Goal: Transaction & Acquisition: Purchase product/service

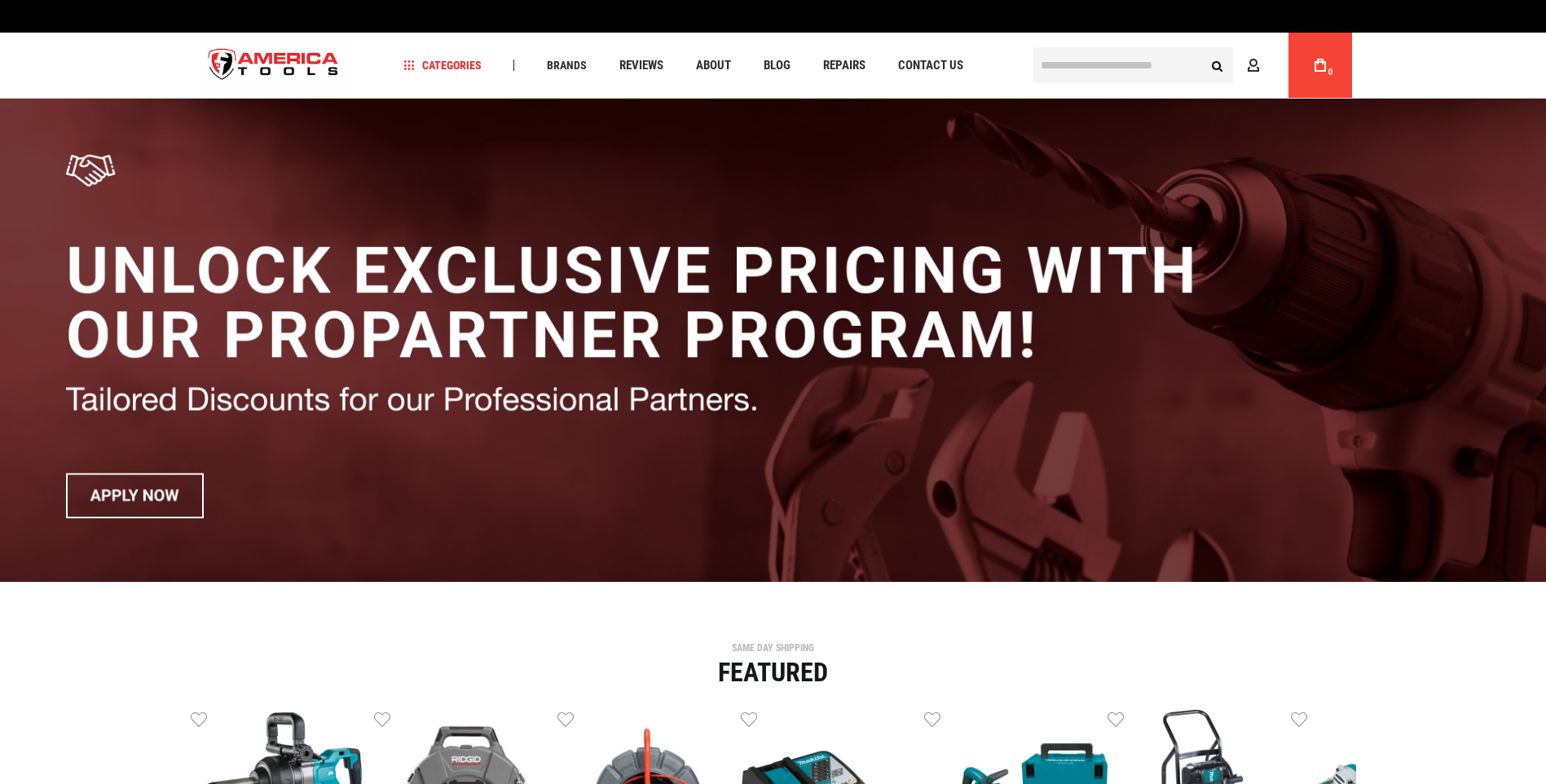
click at [1045, 75] on input "text" at bounding box center [1132, 65] width 200 height 36
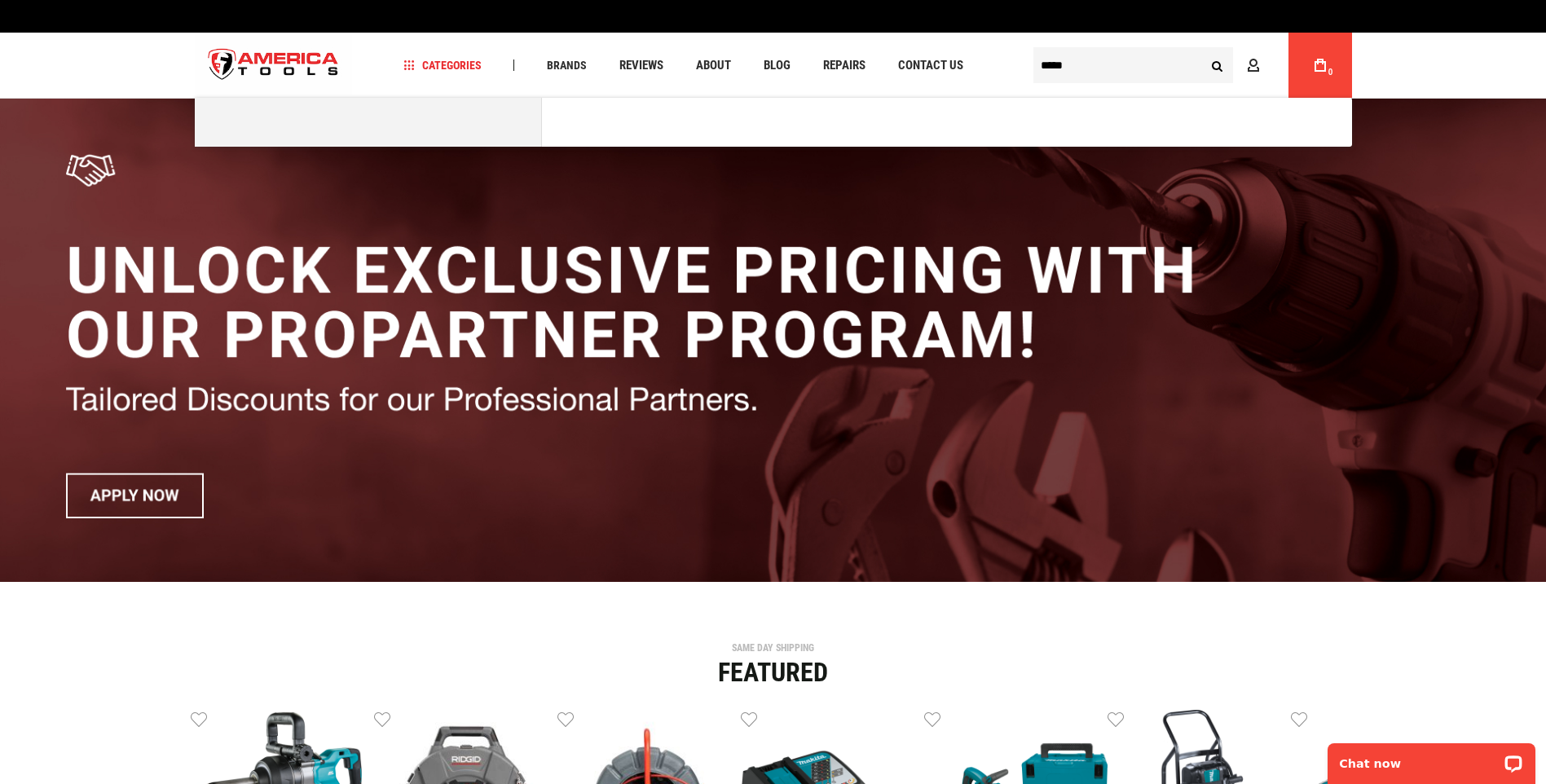
type input "*****"
click at [1202, 50] on button "Search" at bounding box center [1217, 65] width 31 height 31
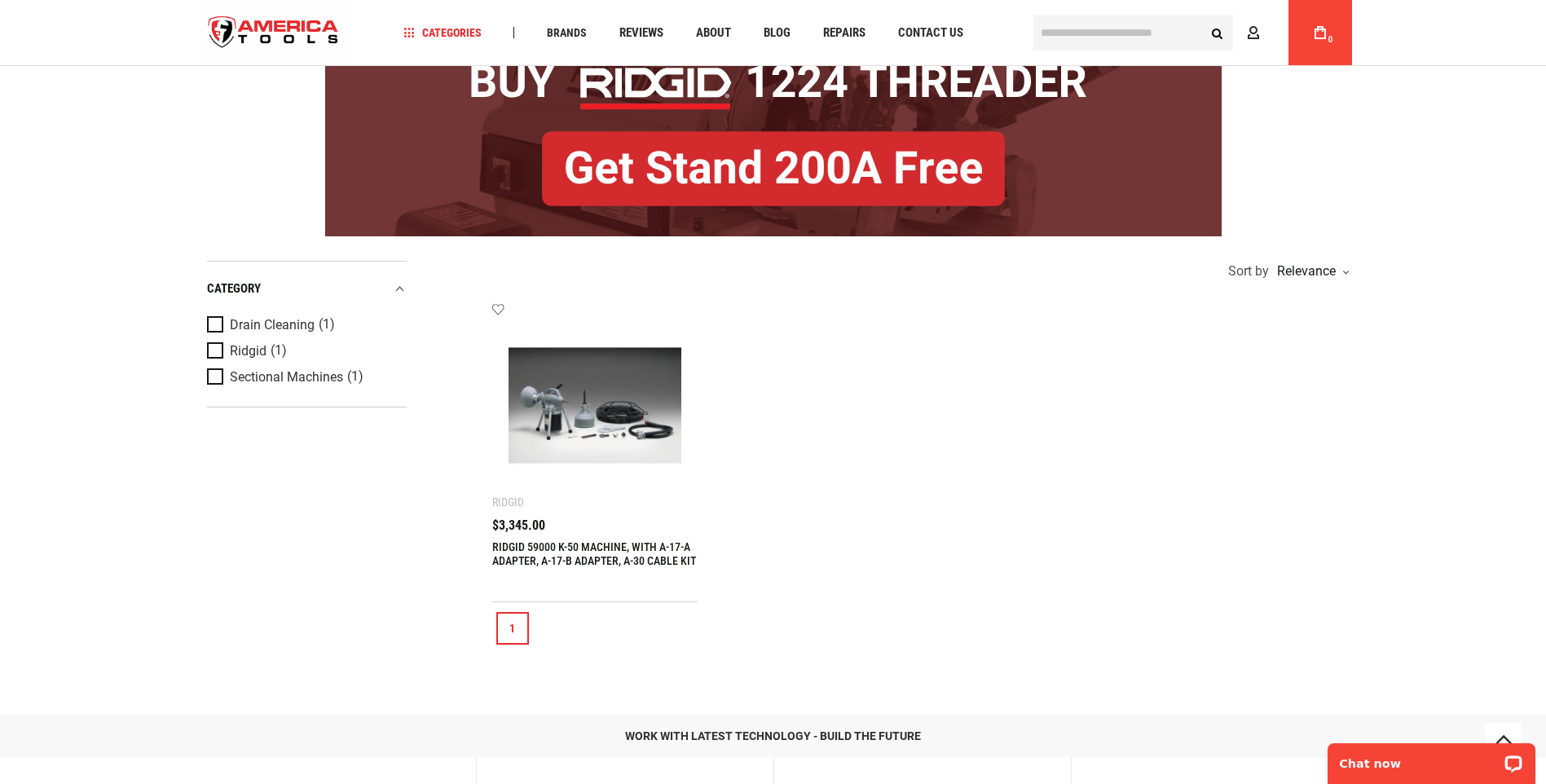
scroll to position [163, 0]
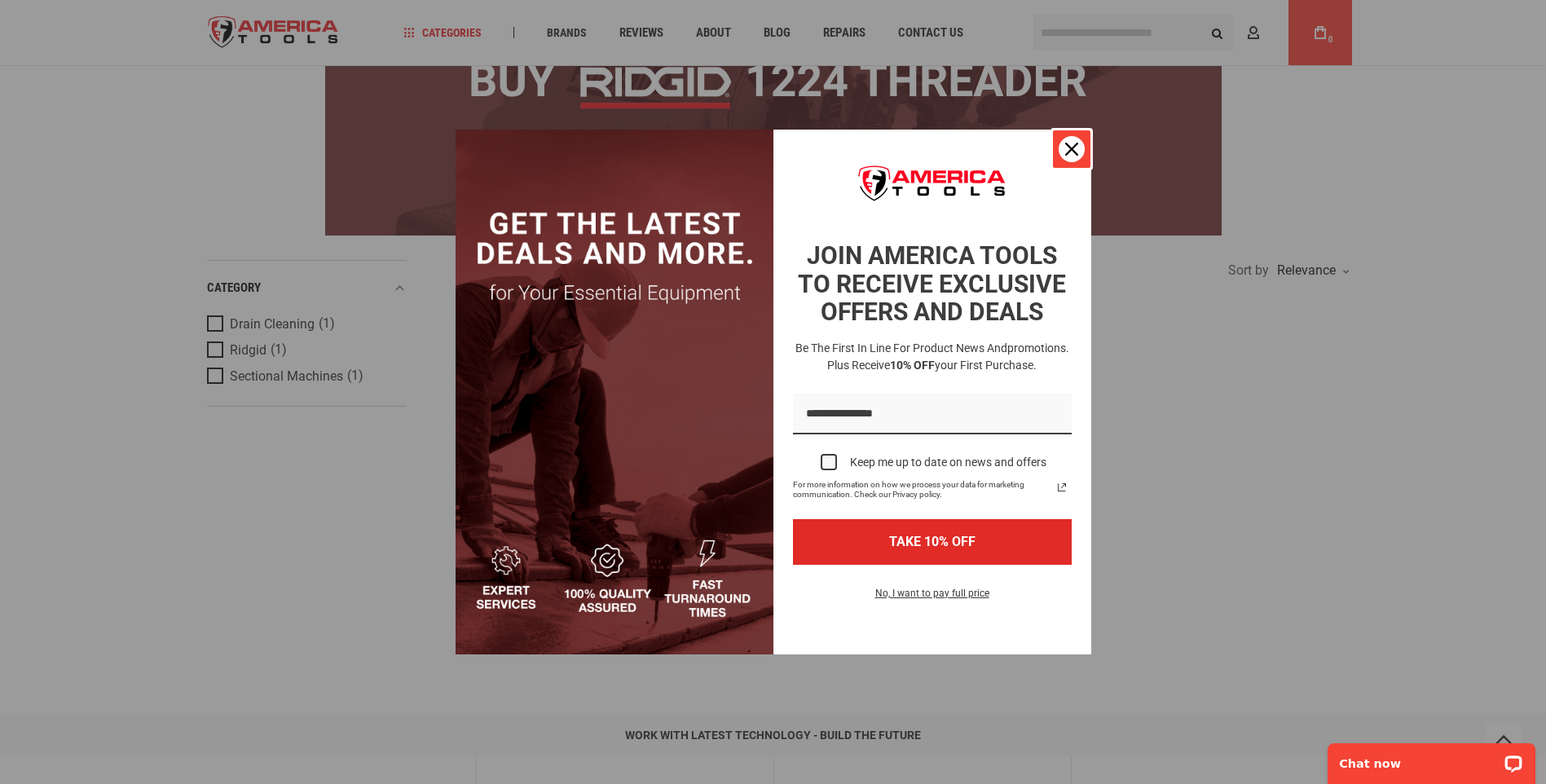
click at [1069, 144] on icon "close icon" at bounding box center [1071, 149] width 13 height 13
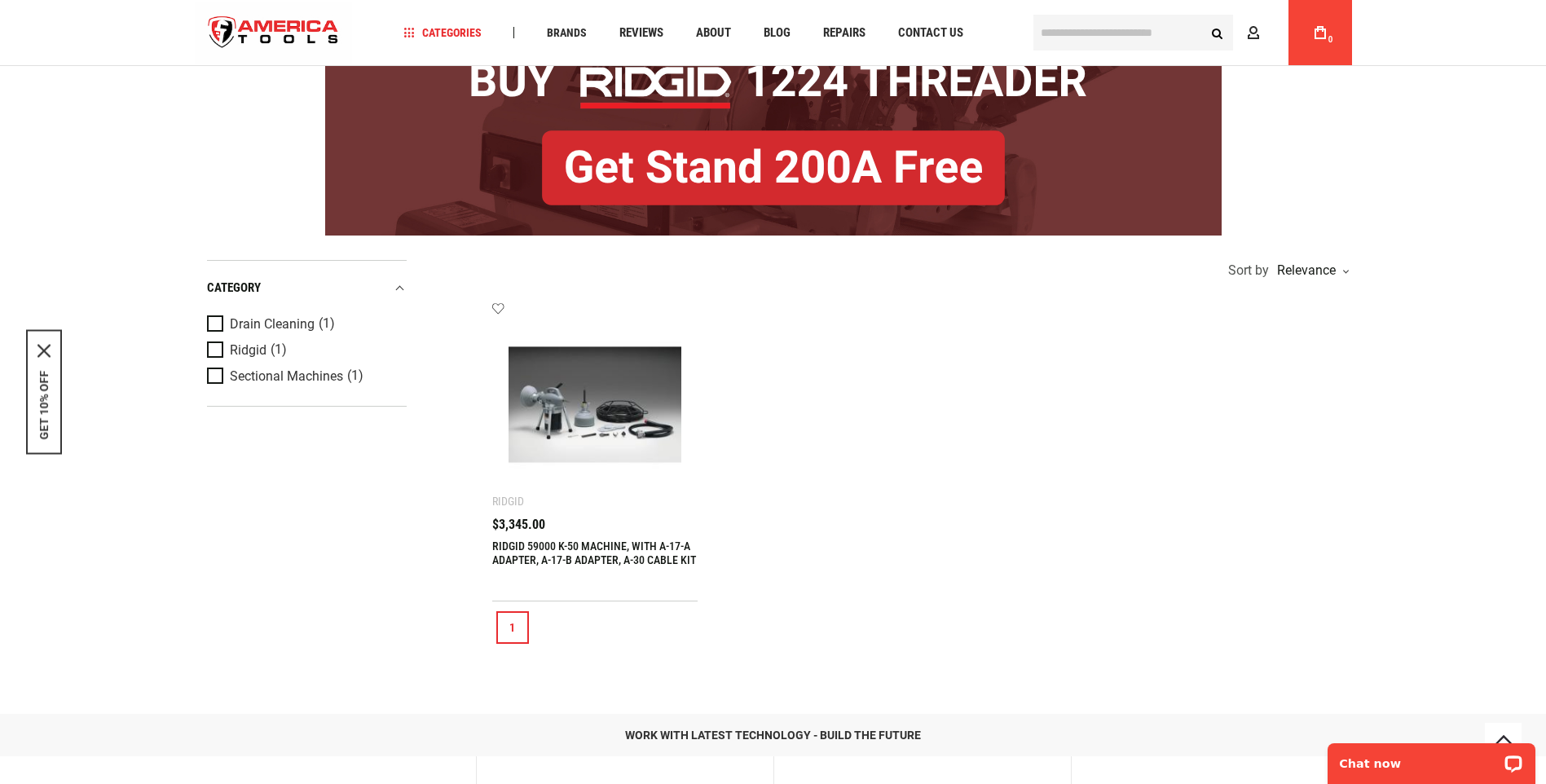
click at [638, 558] on link "RIDGID 59000 K-50 MACHINE, WITH A-17-A ADAPTER, A-17-B ADAPTER, A-30 CABLE KIT" at bounding box center [594, 552] width 204 height 27
